Goal: Navigation & Orientation: Find specific page/section

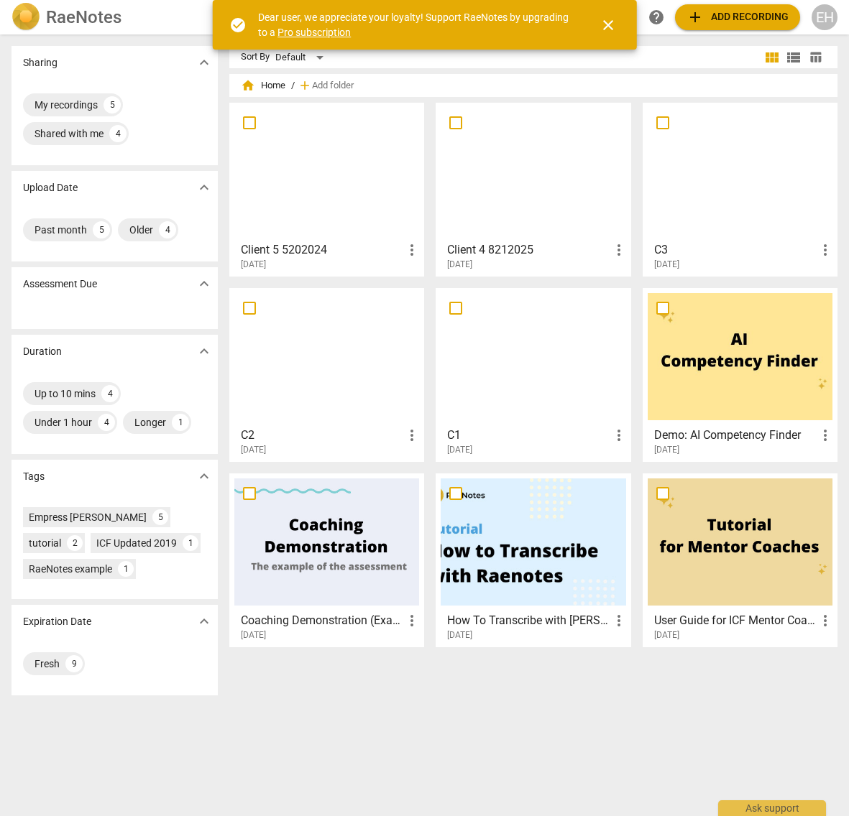
click at [352, 177] on div at bounding box center [326, 171] width 185 height 127
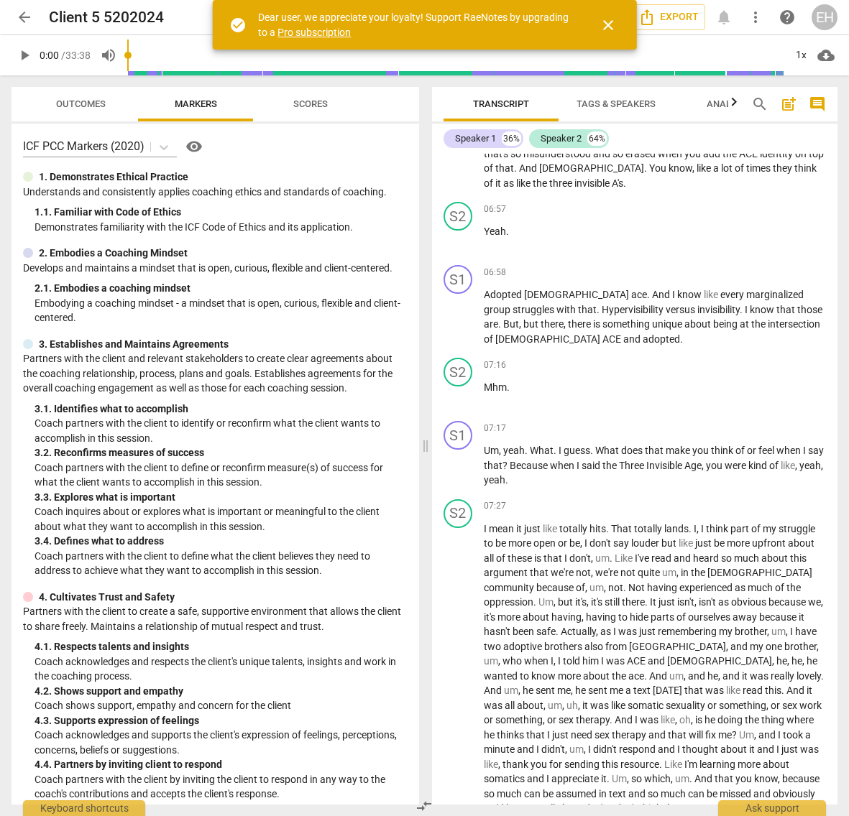
scroll to position [1507, 0]
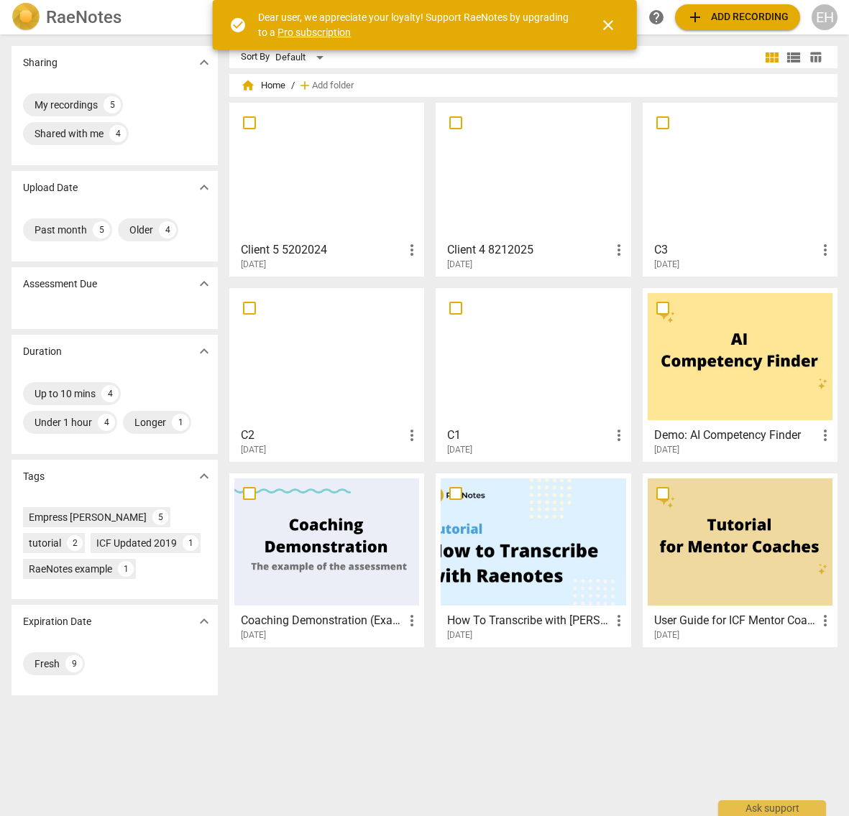
click at [508, 394] on div at bounding box center [532, 356] width 185 height 127
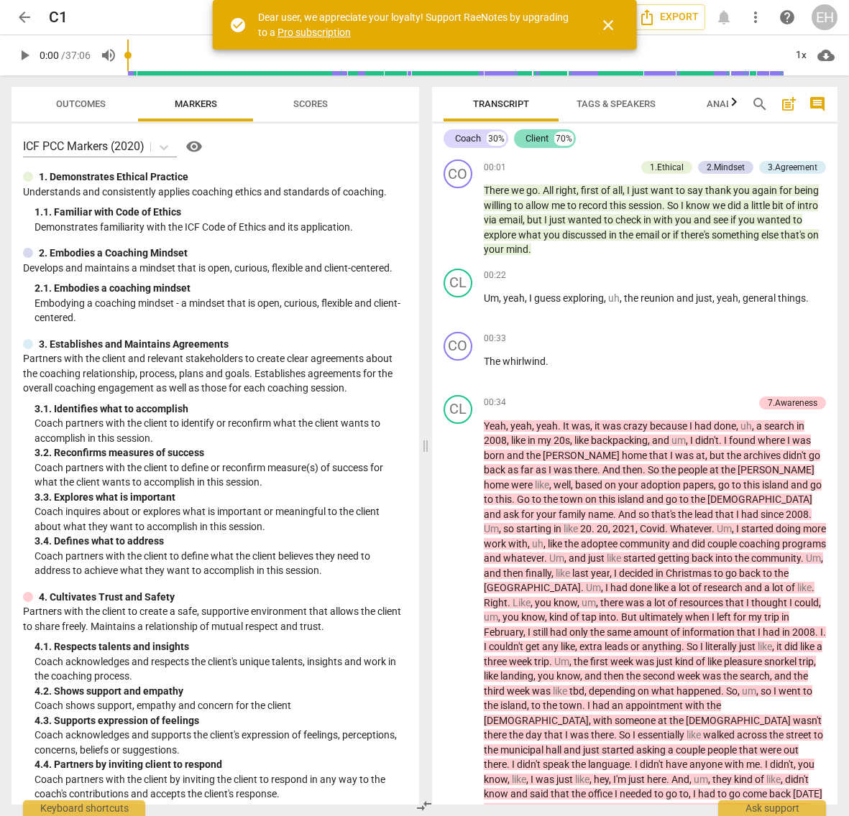
click at [541, 144] on div "Client" at bounding box center [536, 138] width 23 height 14
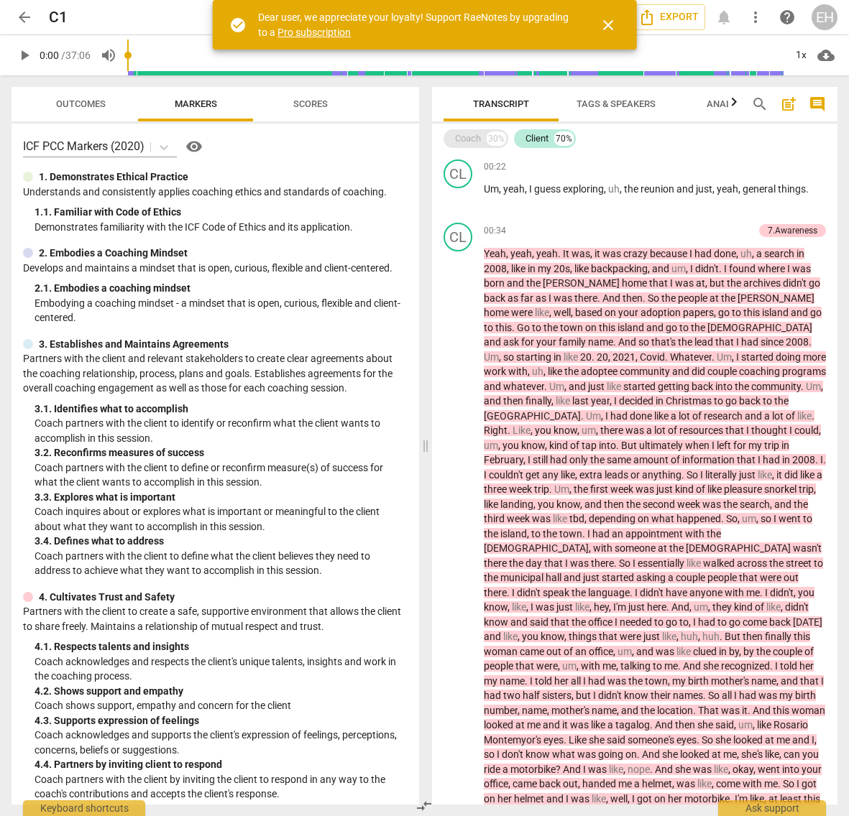
click at [473, 143] on div "Coach" at bounding box center [468, 138] width 26 height 14
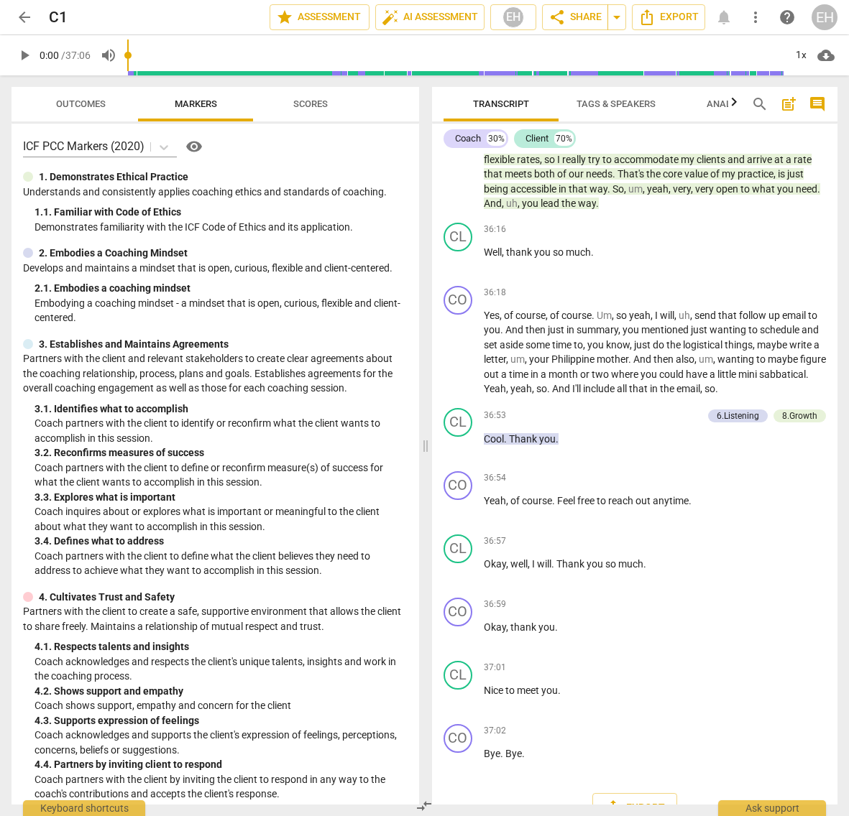
scroll to position [8150, 0]
